Goal: Information Seeking & Learning: Find specific fact

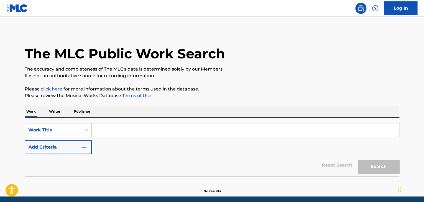
click at [109, 132] on input "Search Form" at bounding box center [246, 130] width 308 height 13
paste input "Without You"
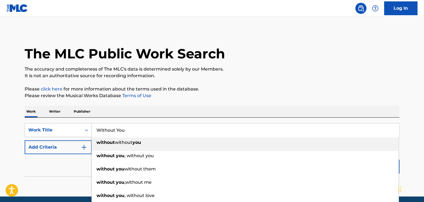
type input "Without You"
click at [81, 147] on button "Add Criteria" at bounding box center [58, 148] width 67 height 14
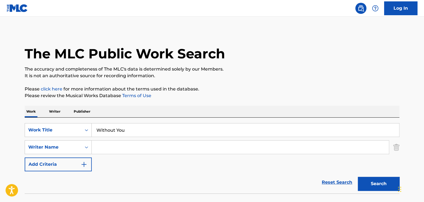
click at [127, 140] on div "SearchWithCriteriaddca7b1c-422f-4f68-aa4f-924bf470265b Work Title Without You S…" at bounding box center [212, 147] width 375 height 48
click at [126, 144] on input "Search Form" at bounding box center [240, 147] width 297 height 13
paste input "[GEOGRAPHIC_DATA]"
type input "[GEOGRAPHIC_DATA]"
click at [389, 183] on button "Search" at bounding box center [379, 184] width 42 height 14
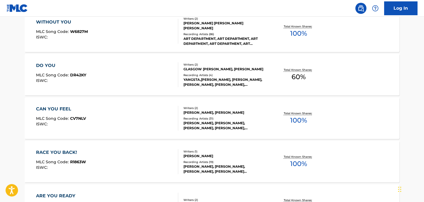
scroll to position [139, 0]
